Goal: Task Accomplishment & Management: Complete application form

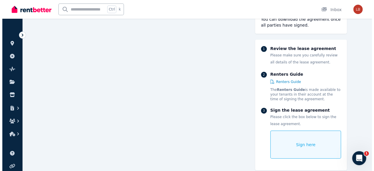
scroll to position [603, 0]
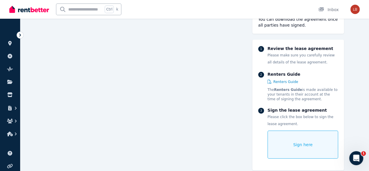
click at [312, 142] on span "Sign here" at bounding box center [303, 145] width 20 height 6
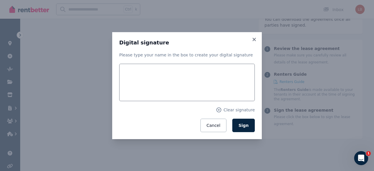
scroll to position [603, 0]
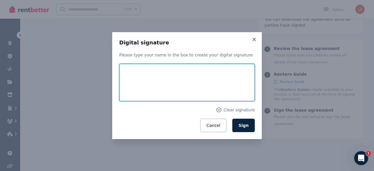
click at [209, 78] on input "text" at bounding box center [186, 82] width 135 height 37
type input "**********"
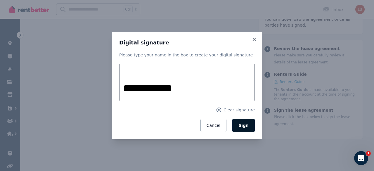
click at [249, 125] on button "Sign" at bounding box center [243, 124] width 22 height 13
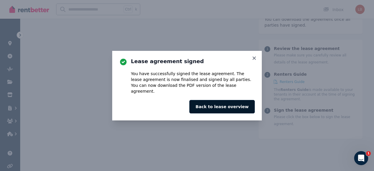
click at [231, 103] on button "Back to lease overview" at bounding box center [221, 106] width 65 height 13
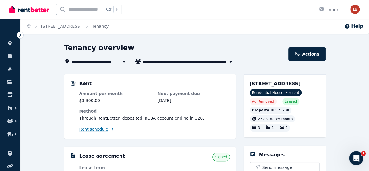
click at [96, 130] on span "Rent schedule" at bounding box center [93, 129] width 29 height 6
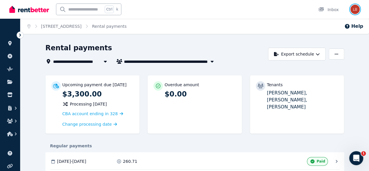
click at [355, 8] on img "button" at bounding box center [354, 9] width 9 height 9
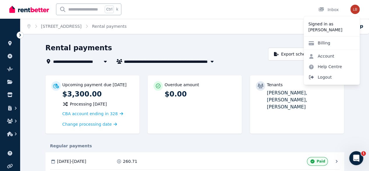
click at [322, 77] on span "Logout" at bounding box center [332, 77] width 56 height 11
